Goal: Find specific page/section: Locate a particular part of the current website

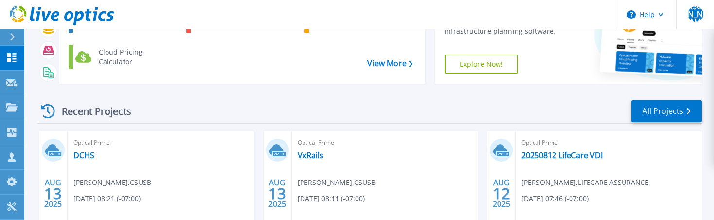
scroll to position [13, 0]
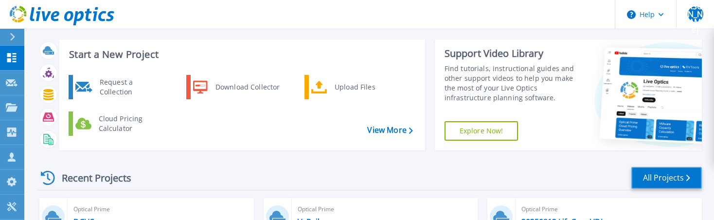
click at [671, 176] on link "All Projects" at bounding box center [666, 178] width 70 height 22
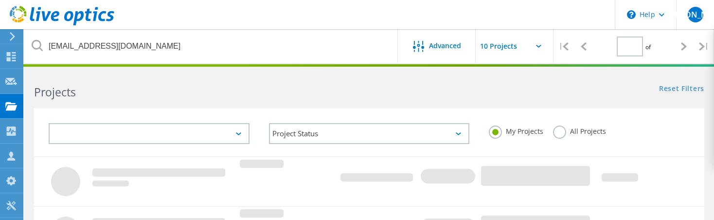
type input "1"
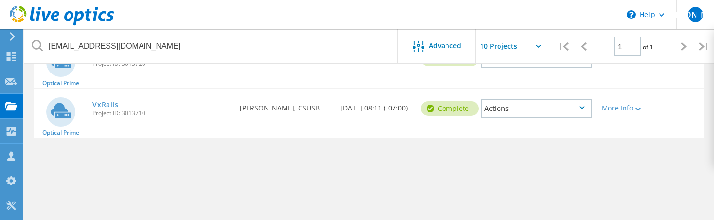
scroll to position [83, 0]
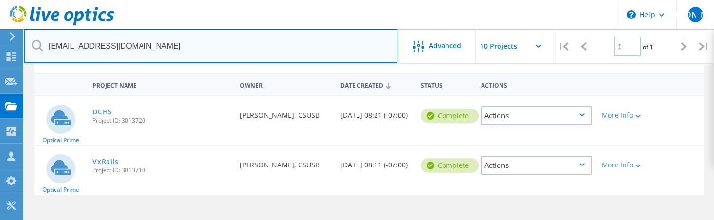
drag, startPoint x: 121, startPoint y: 46, endPoint x: 46, endPoint y: 49, distance: 75.4
click at [46, 49] on input "apiceno@csusb.edu" at bounding box center [211, 46] width 374 height 34
type input "m"
click at [282, 36] on input "text" at bounding box center [211, 46] width 374 height 34
paste input "Link to LO : https://app.liveoptics.com/dpackviewer/2985983 https://app.liveopt…"
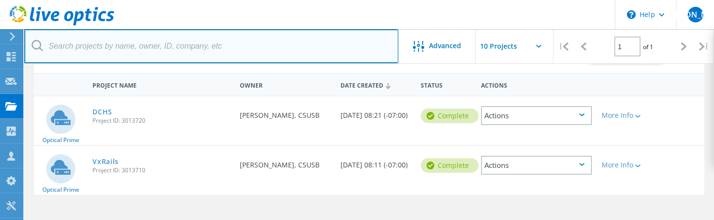
type input "Link to LO : https://app.liveoptics.com/dpackviewer/2985983 https://app.liveopt…"
click at [187, 45] on input "text" at bounding box center [211, 46] width 374 height 34
paste input "mike.o'malley@escondido.gov"
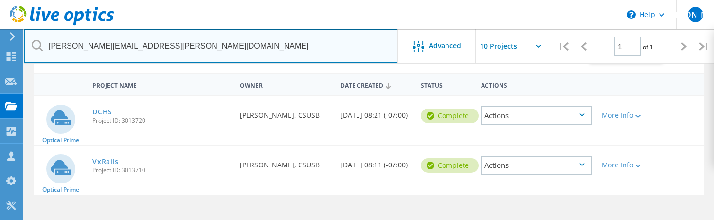
type input "mike.o'malley@escondido.gov"
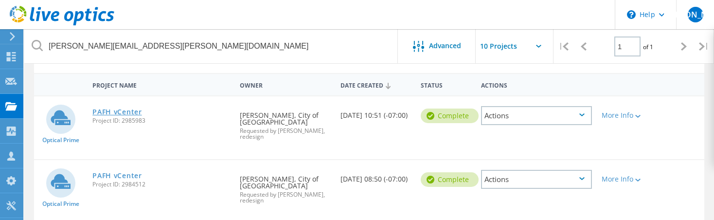
click at [120, 109] on link "PAFH vCenter" at bounding box center [116, 111] width 49 height 7
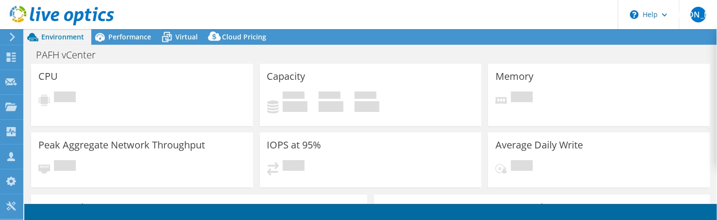
select select "USD"
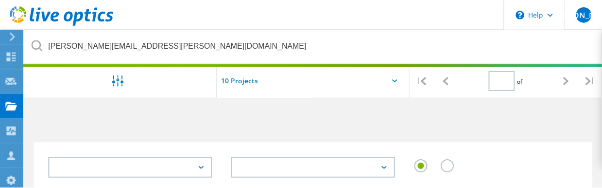
scroll to position [117, 0]
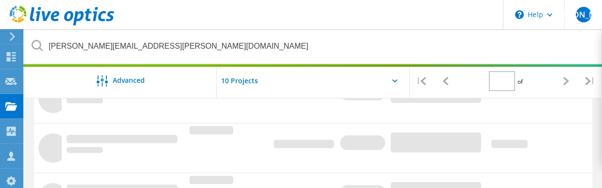
type input "1"
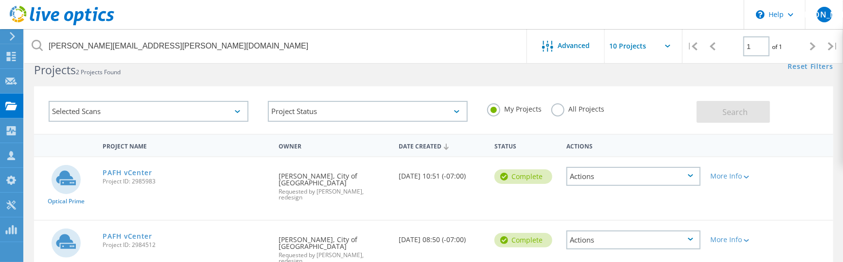
scroll to position [0, 0]
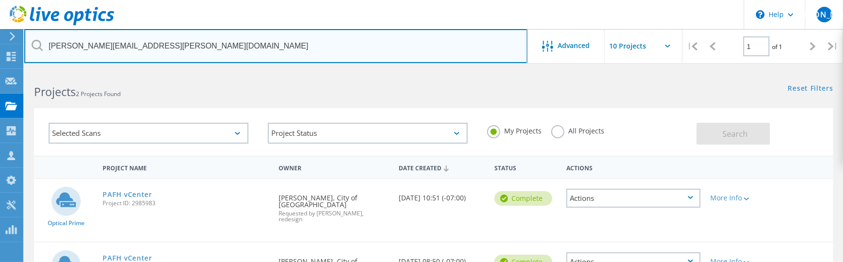
drag, startPoint x: 158, startPoint y: 39, endPoint x: 27, endPoint y: 27, distance: 131.3
click at [35, 29] on input "[PERSON_NAME][EMAIL_ADDRESS][PERSON_NAME][DOMAIN_NAME]" at bounding box center [275, 46] width 503 height 34
type input "\"
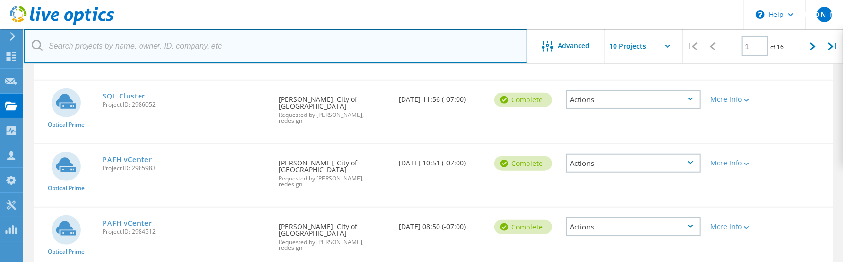
scroll to position [467, 0]
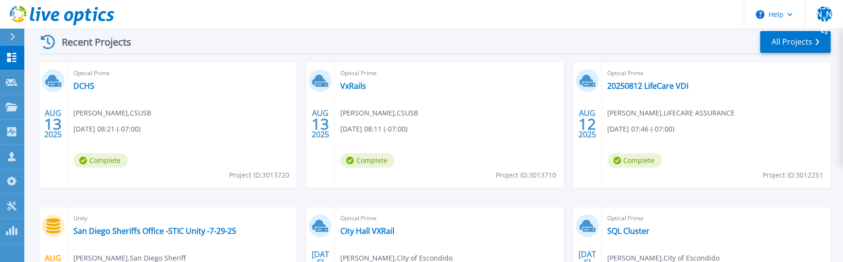
scroll to position [78, 0]
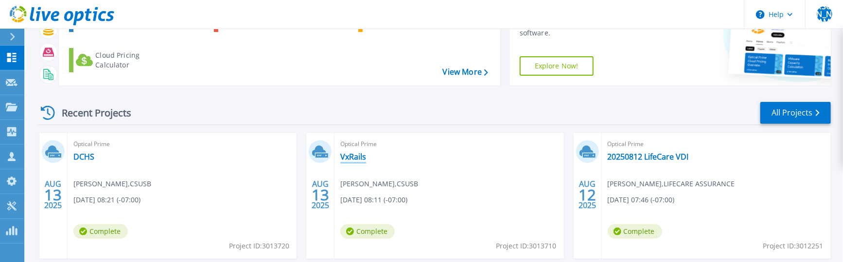
click at [348, 157] on link "VxRails" at bounding box center [353, 157] width 26 height 10
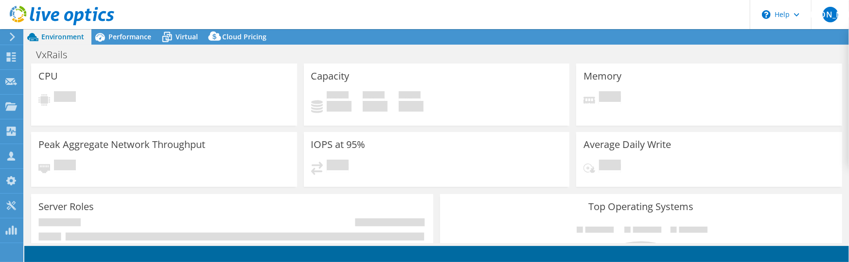
scroll to position [78, 0]
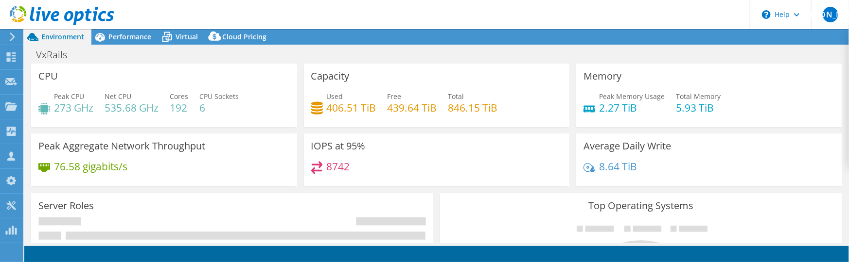
select select "USD"
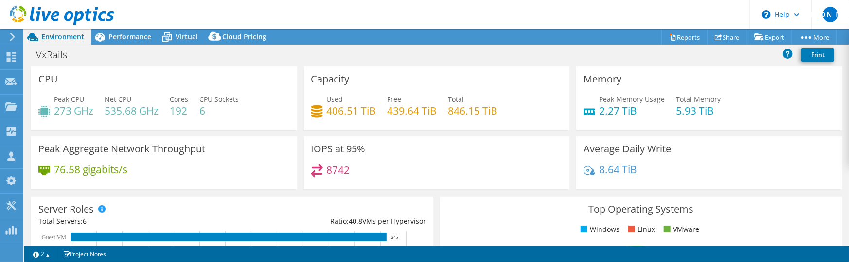
scroll to position [184, 0]
